Goal: Task Accomplishment & Management: Use online tool/utility

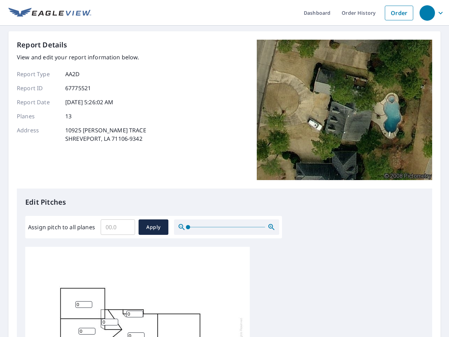
click at [225, 168] on div "Report Details View and edit your report information below. Report Type AA2D Re…" at bounding box center [225, 114] width 416 height 149
click at [427, 13] on div "button" at bounding box center [427, 12] width 15 height 15
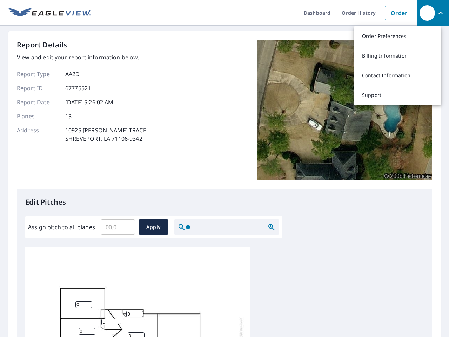
click at [118, 227] on input "Assign pitch to all planes" at bounding box center [118, 227] width 34 height 20
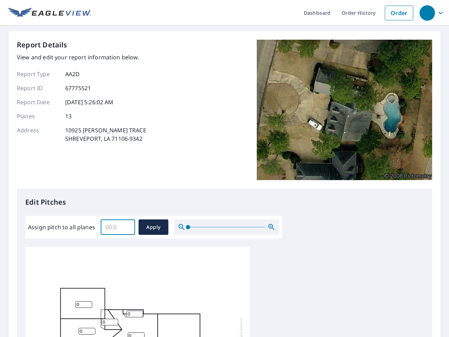
click at [153, 227] on span "Apply" at bounding box center [153, 227] width 19 height 9
click at [272, 227] on icon "button" at bounding box center [271, 227] width 8 height 8
